Goal: Task Accomplishment & Management: Use online tool/utility

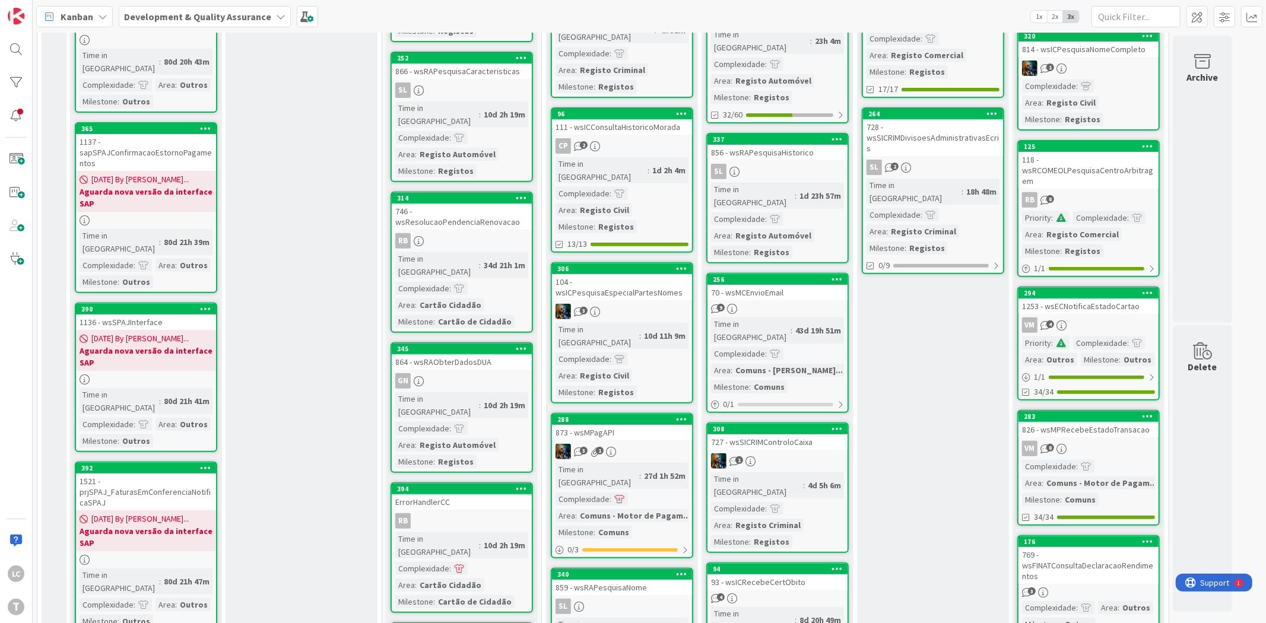
scroll to position [198, 0]
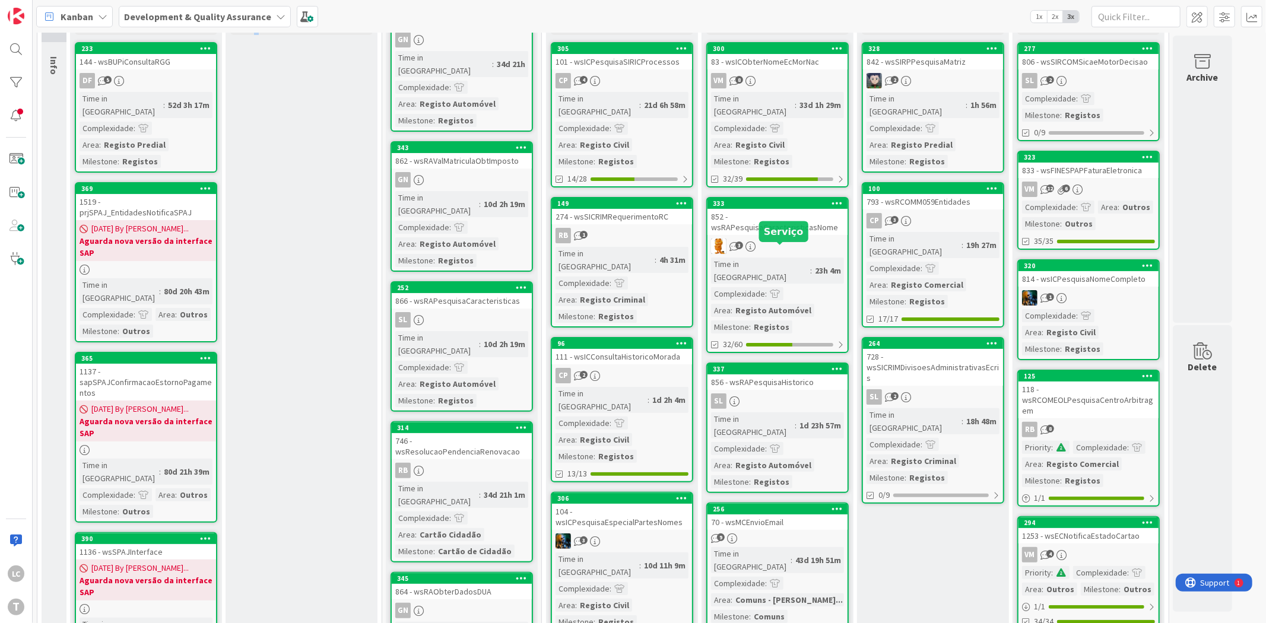
scroll to position [0, 0]
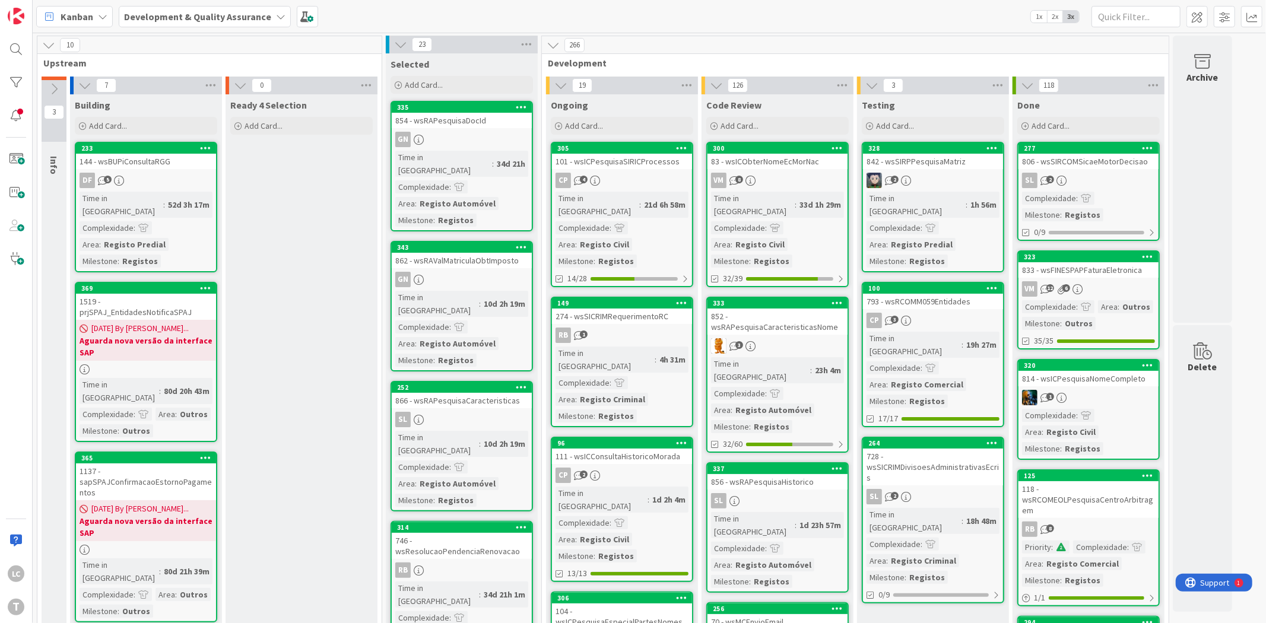
click at [391, 1] on div "Kanban Development & Quality Assurance 1x 2x 3x" at bounding box center [649, 16] width 1233 height 33
click at [366, 10] on div "Kanban Development & Quality Assurance 1x 2x 3x" at bounding box center [649, 16] width 1233 height 33
click at [339, 16] on div "Kanban Development & Quality Assurance 1x 2x 3x" at bounding box center [649, 16] width 1233 height 33
